Goal: Navigation & Orientation: Find specific page/section

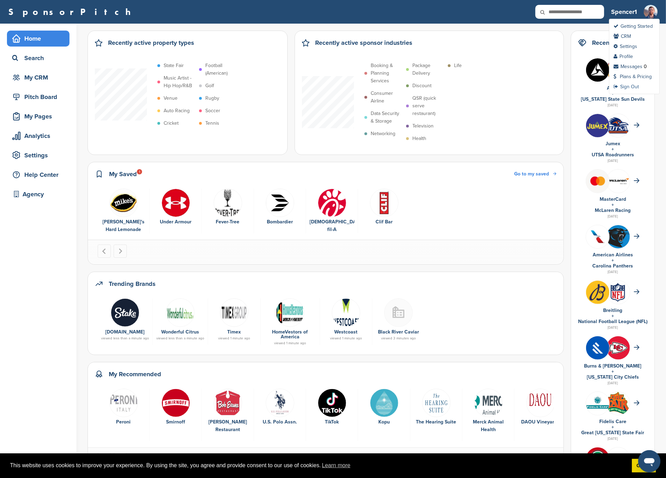
click at [638, 87] on link "Sign Out" at bounding box center [626, 87] width 25 height 6
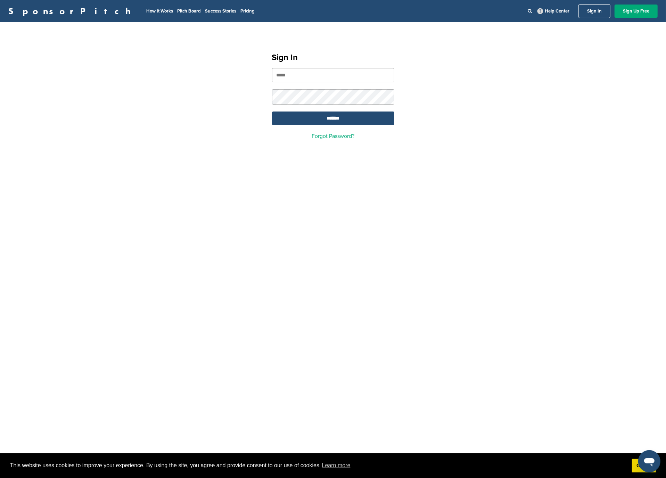
click at [29, 9] on link "SponsorPitch" at bounding box center [71, 11] width 127 height 9
click at [333, 75] on input "email" at bounding box center [333, 75] width 122 height 14
click at [428, 96] on div "Sign In ******* Forgot Password?" at bounding box center [333, 93] width 666 height 125
click at [334, 81] on input "email" at bounding box center [333, 75] width 122 height 14
type input "**********"
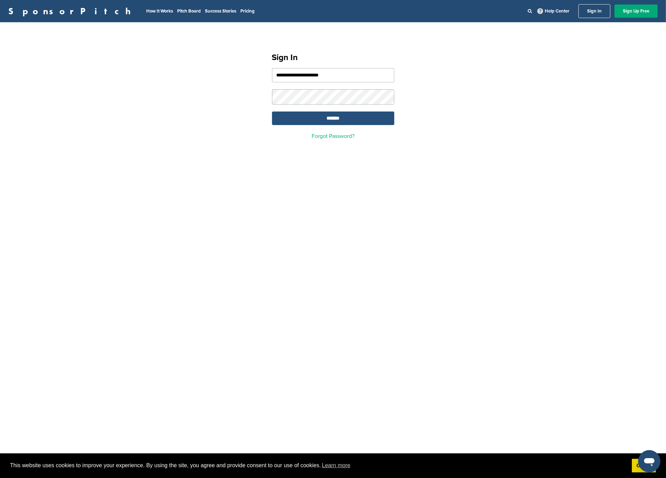
click at [349, 120] on input "*******" at bounding box center [333, 119] width 122 height 14
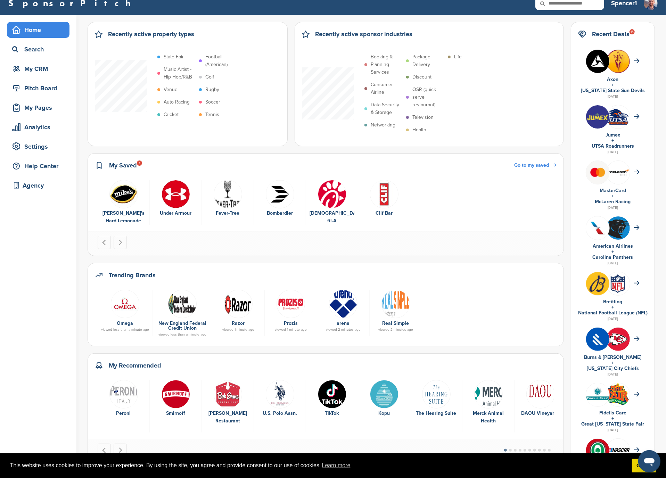
scroll to position [11, 0]
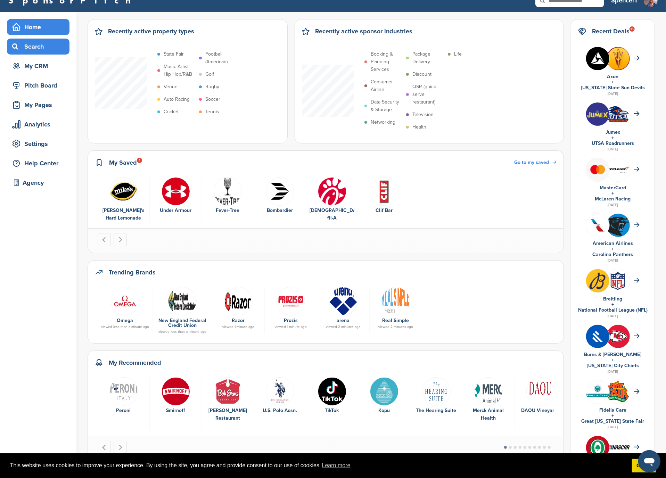
click at [53, 50] on div "Search" at bounding box center [39, 46] width 59 height 13
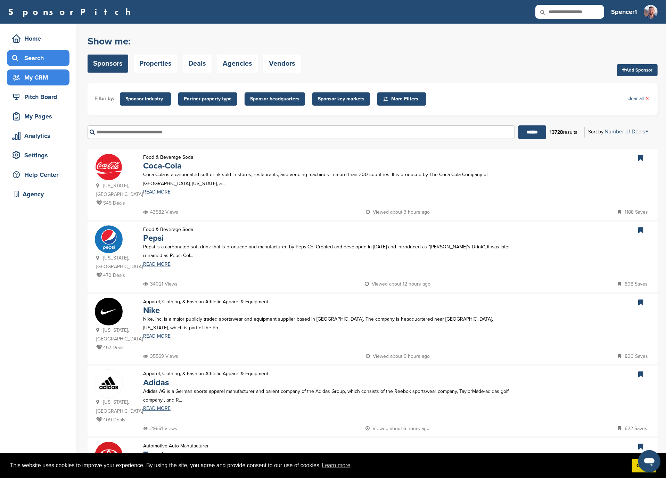
click at [42, 81] on div "My CRM" at bounding box center [39, 77] width 59 height 13
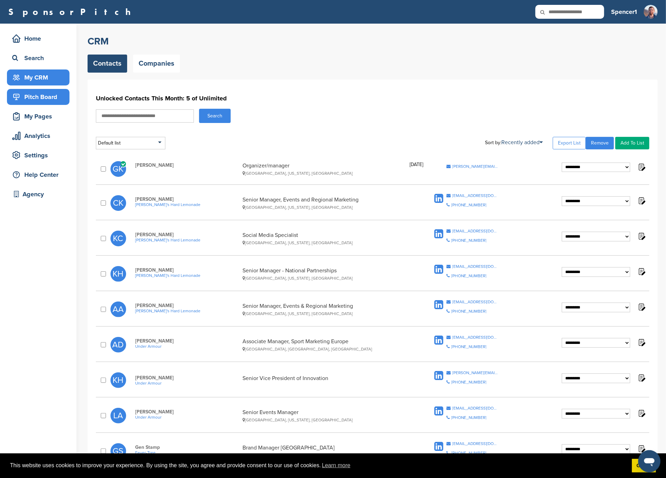
click at [46, 98] on div "Pitch Board" at bounding box center [39, 97] width 59 height 13
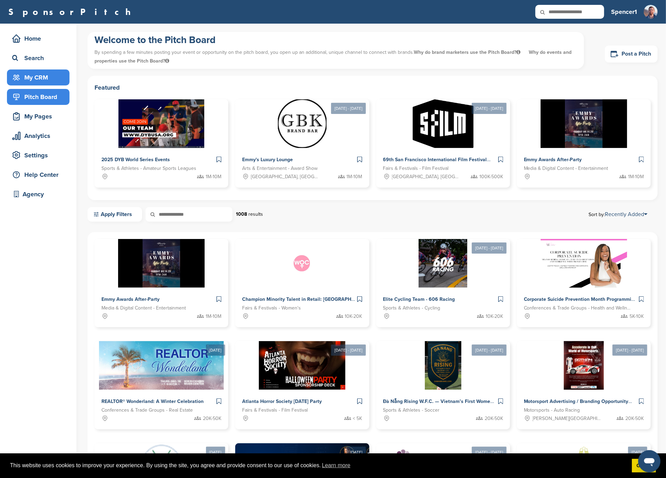
click at [52, 78] on div "My CRM" at bounding box center [39, 77] width 59 height 13
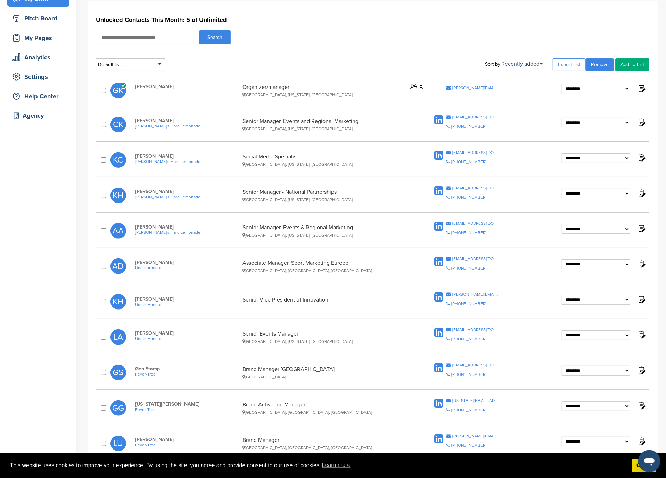
scroll to position [6, 0]
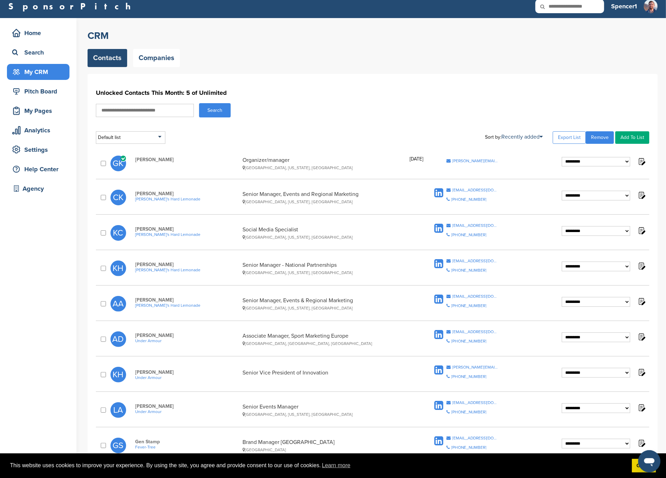
click at [149, 200] on span "[PERSON_NAME]'s Hard Lemonade" at bounding box center [187, 199] width 104 height 5
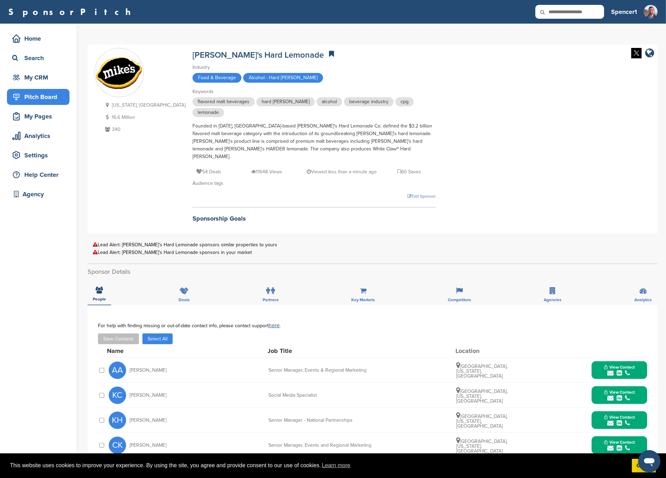
click at [52, 99] on div "Pitch Board" at bounding box center [39, 97] width 59 height 13
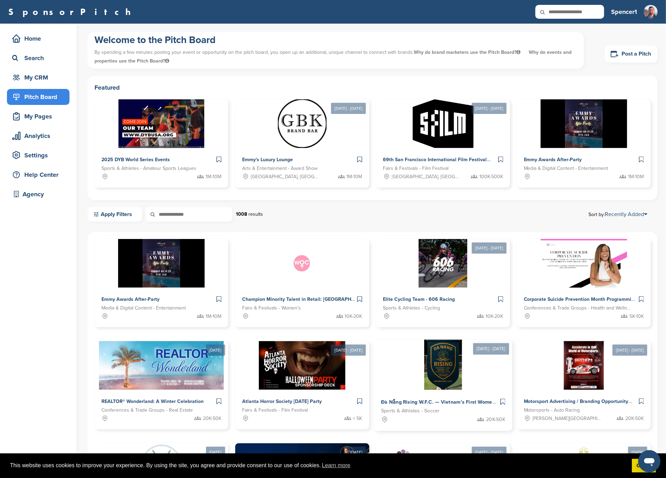
click at [424, 378] on img at bounding box center [443, 365] width 38 height 50
click at [119, 216] on link "Apply Filters" at bounding box center [115, 214] width 55 height 15
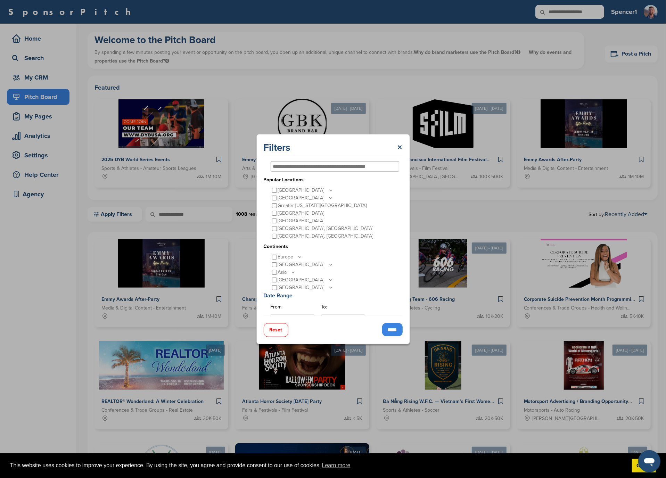
scroll to position [12, 0]
click at [304, 189] on p "United States" at bounding box center [306, 189] width 56 height 8
click at [328, 188] on icon at bounding box center [331, 188] width 6 height 6
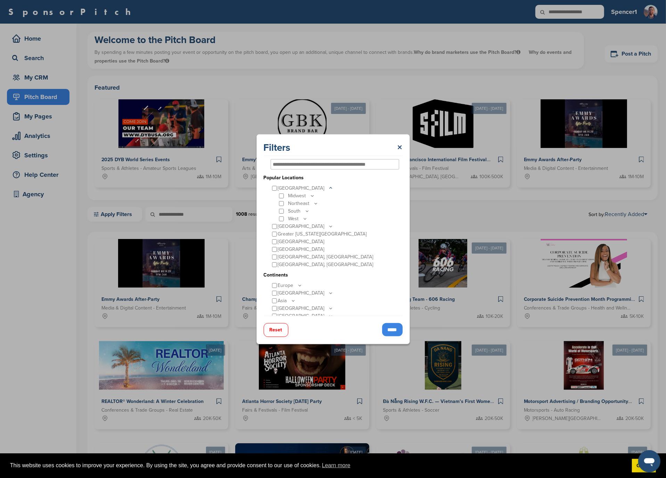
click at [316, 204] on icon at bounding box center [316, 203] width 2 height 1
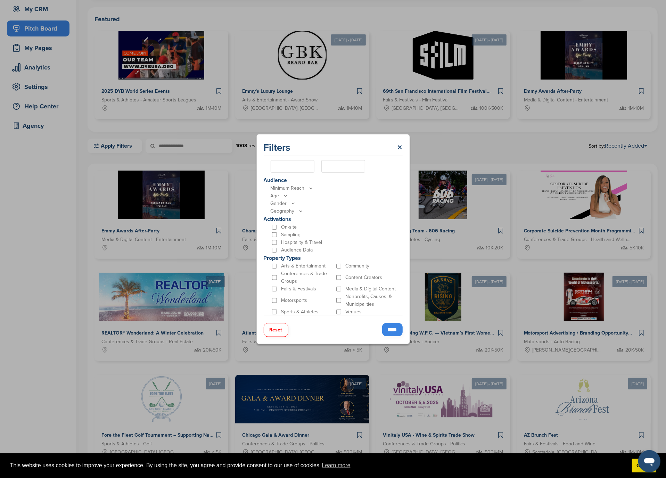
scroll to position [70, 0]
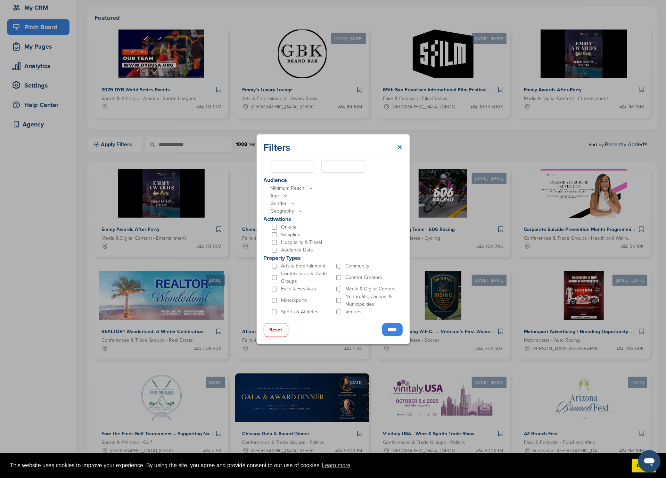
click at [400, 147] on link "×" at bounding box center [400, 147] width 5 height 13
